Goal: Navigation & Orientation: Find specific page/section

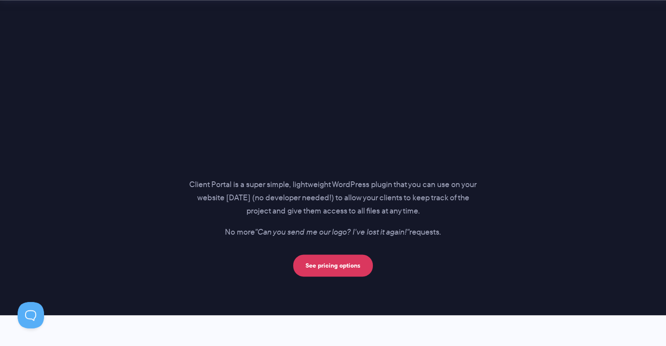
scroll to position [1276, 0]
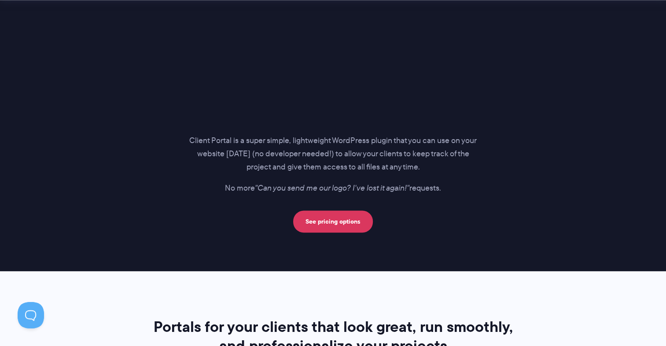
click at [586, 232] on section "Introducing… The perfect portal for your clients Client Portal is a super simpl…" at bounding box center [333, 29] width 666 height 483
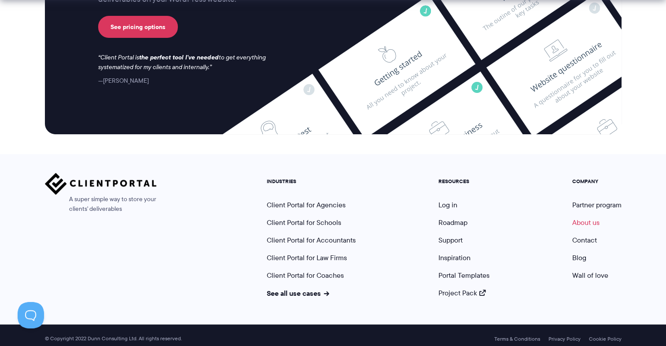
click at [584, 217] on link "About us" at bounding box center [585, 222] width 27 height 10
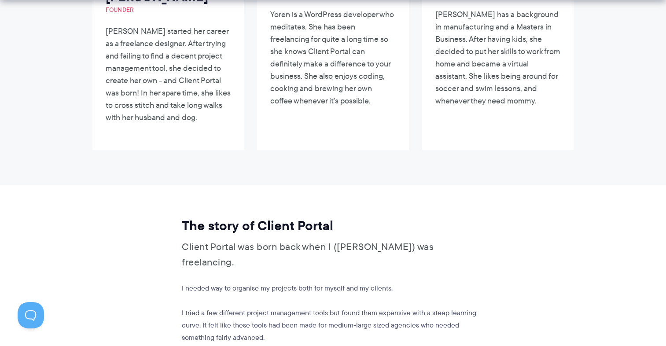
scroll to position [308, 0]
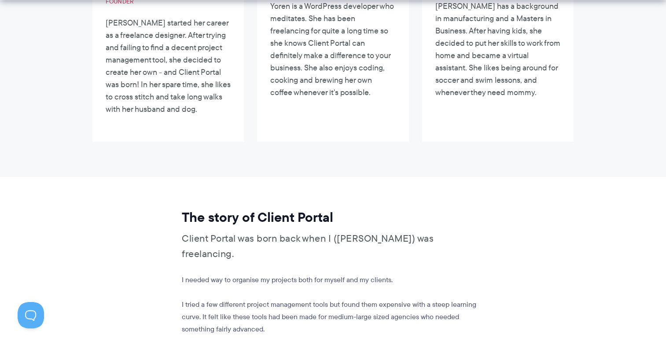
drag, startPoint x: 489, startPoint y: 210, endPoint x: 404, endPoint y: 206, distance: 85.1
click at [404, 209] on h2 "The story of Client Portal" at bounding box center [332, 217] width 300 height 17
